Goal: Information Seeking & Learning: Learn about a topic

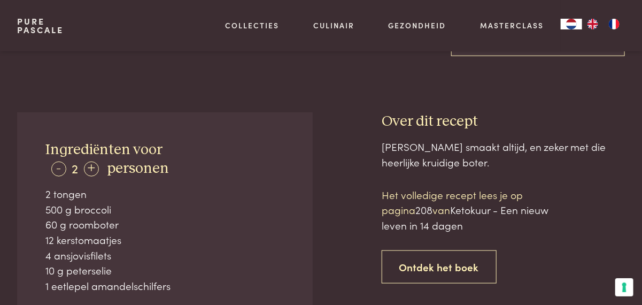
scroll to position [335, 0]
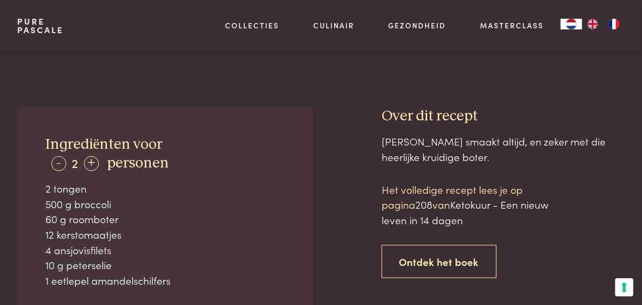
drag, startPoint x: 0, startPoint y: 0, endPoint x: 145, endPoint y: 204, distance: 250.5
click at [145, 204] on div "500 g broccoli" at bounding box center [164, 204] width 238 height 16
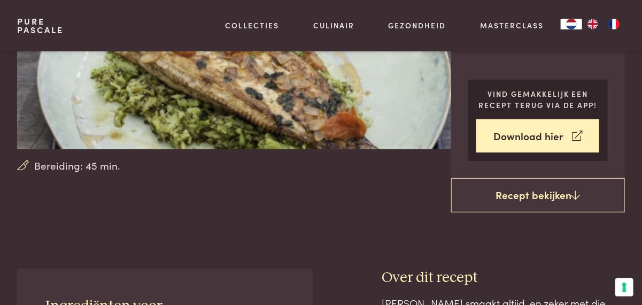
scroll to position [72, 0]
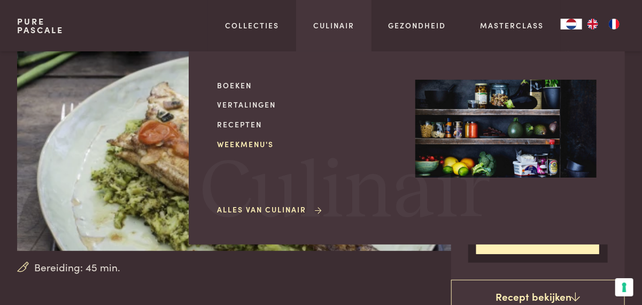
click at [242, 143] on link "Weekmenu's" at bounding box center [307, 144] width 181 height 11
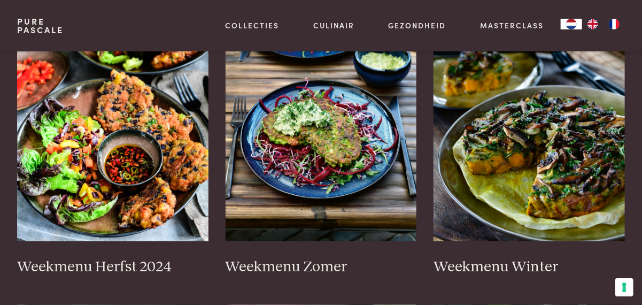
scroll to position [284, 0]
click at [130, 170] on img at bounding box center [112, 134] width 191 height 214
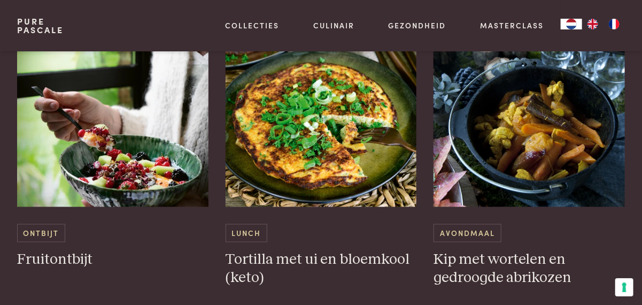
scroll to position [2065, 0]
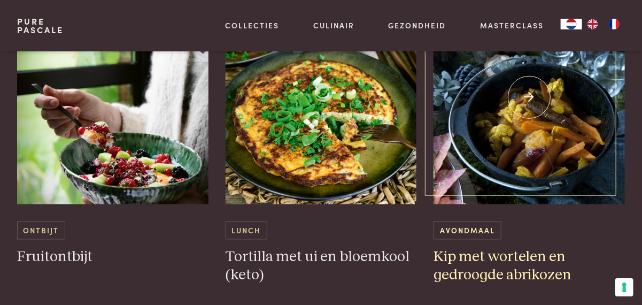
click at [512, 102] on img at bounding box center [529, 97] width 191 height 214
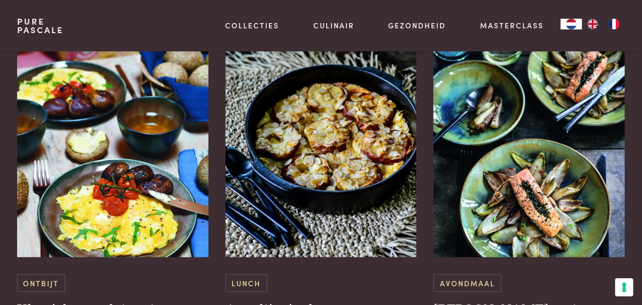
scroll to position [3313, 0]
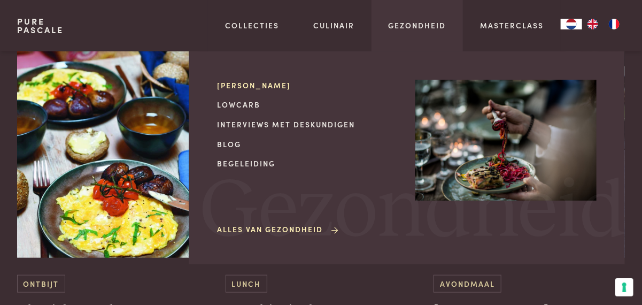
click at [244, 85] on link "[PERSON_NAME]" at bounding box center [307, 85] width 181 height 11
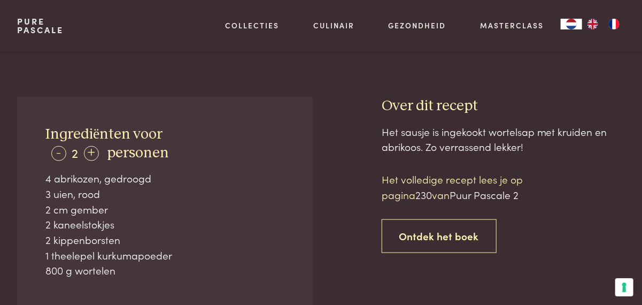
scroll to position [329, 0]
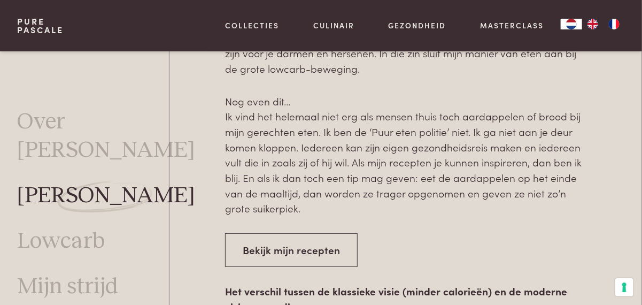
scroll to position [1489, 0]
